Goal: Find specific page/section: Find specific page/section

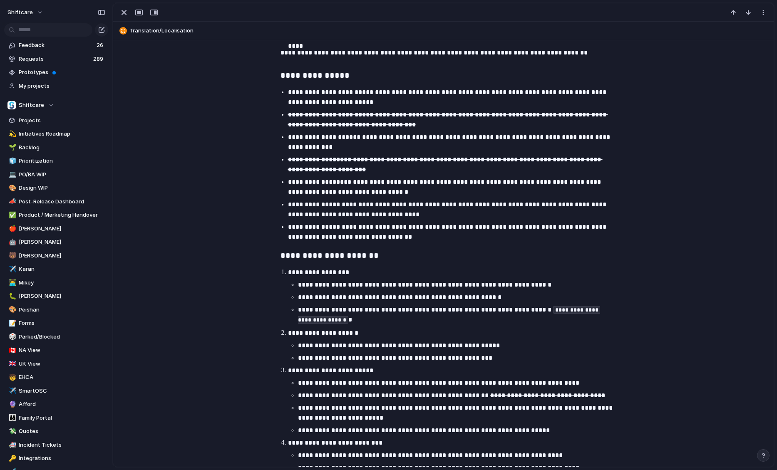
scroll to position [561, 0]
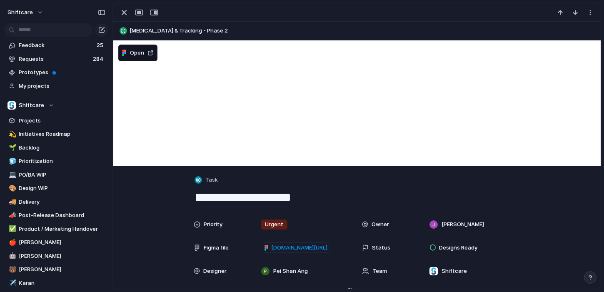
scroll to position [352, 0]
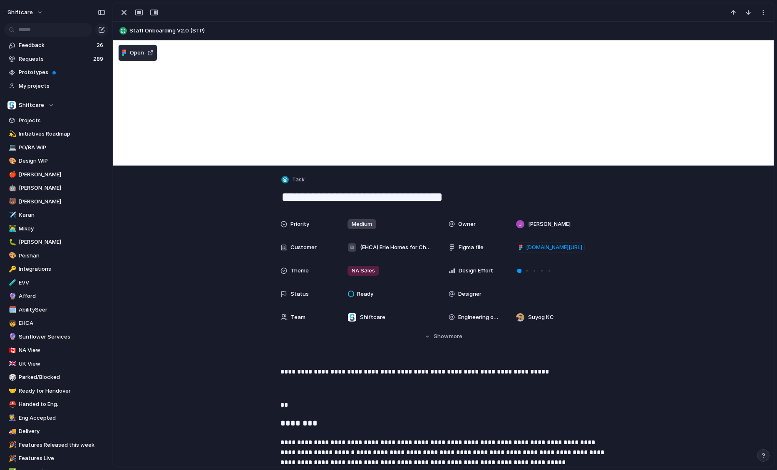
click at [146, 57] on button "Open" at bounding box center [137, 53] width 39 height 17
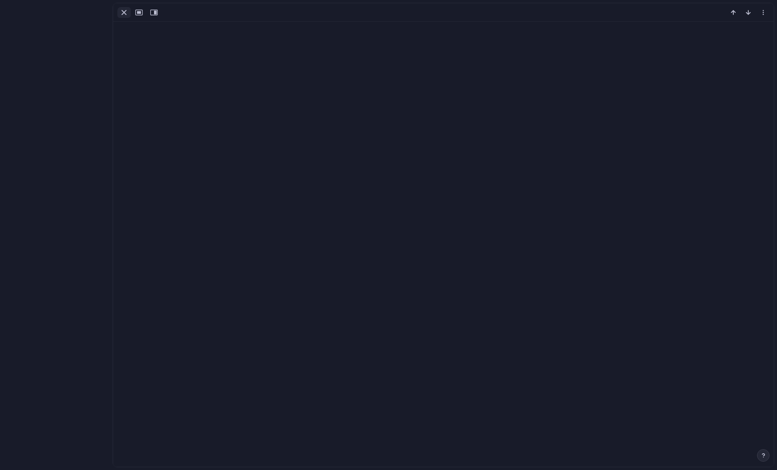
click at [122, 14] on div "button" at bounding box center [124, 12] width 10 height 10
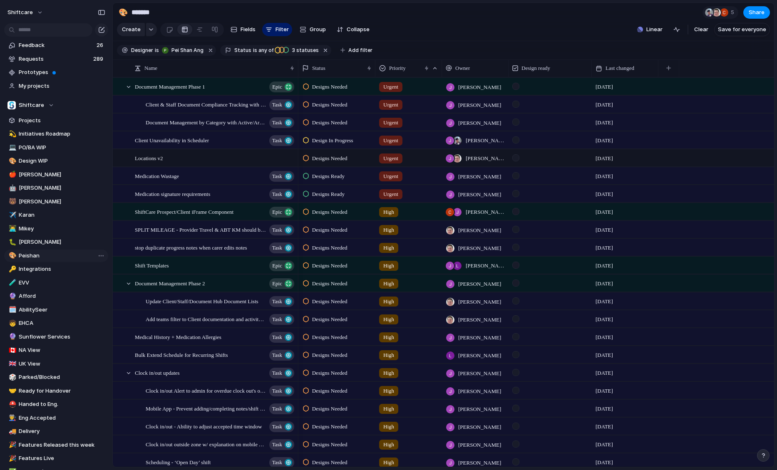
click at [33, 257] on span "Peishan" at bounding box center [62, 256] width 87 height 8
click at [199, 103] on span "Client & Staff Document Compliance Tracking with Expiry-Driven Tasks" at bounding box center [198, 104] width 104 height 10
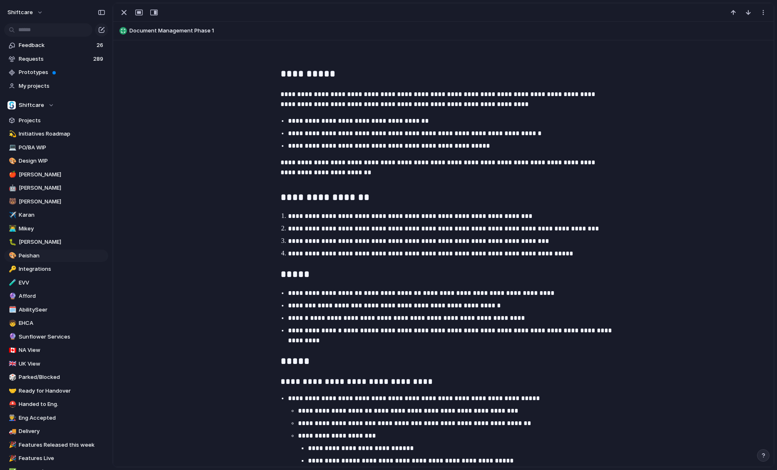
scroll to position [182, 0]
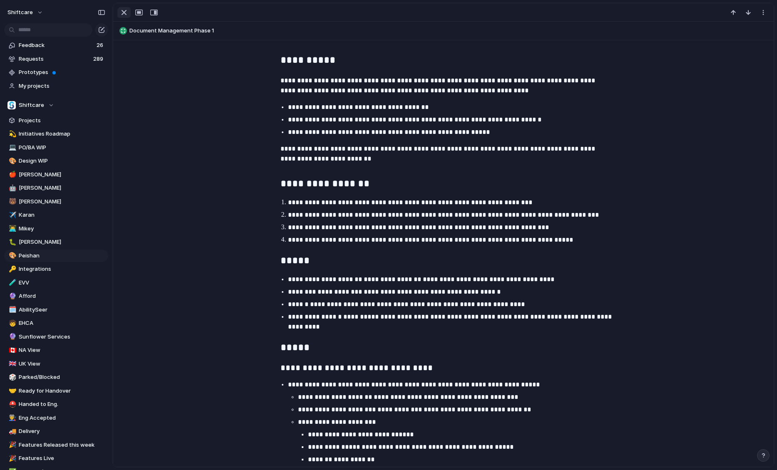
click at [125, 11] on div "button" at bounding box center [124, 12] width 10 height 10
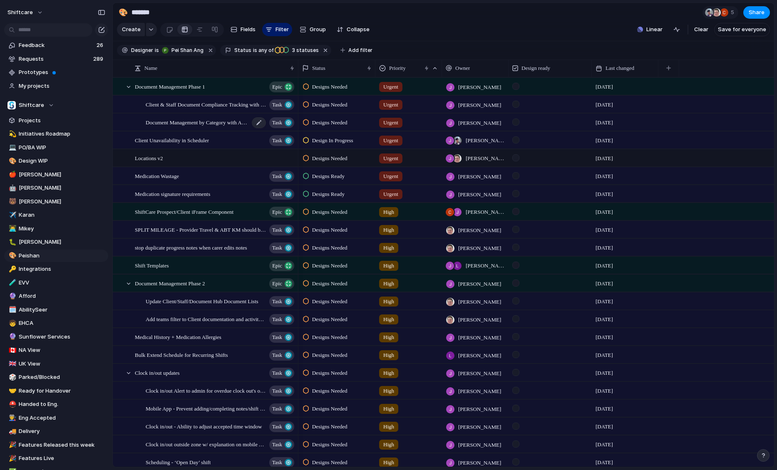
click at [196, 119] on span "Document Management by Category with Active/Archived Logic" at bounding box center [198, 122] width 104 height 10
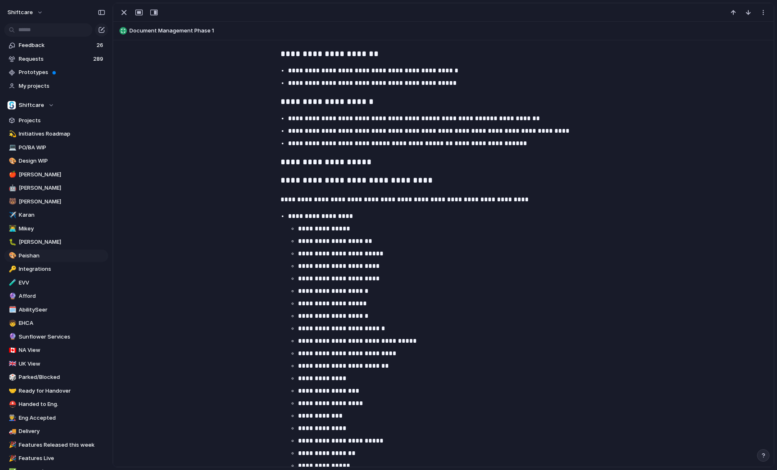
scroll to position [1462, 0]
